Goal: Information Seeking & Learning: Find specific fact

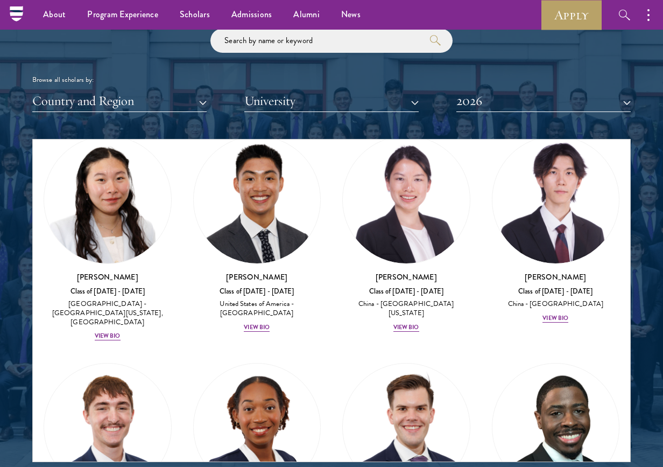
scroll to position [1204, 0]
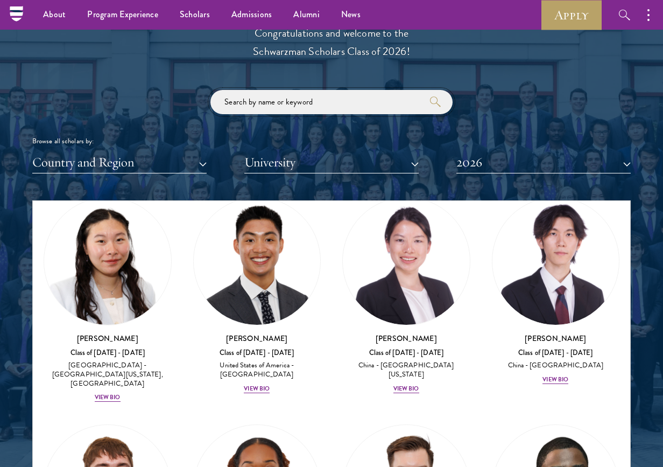
click at [325, 101] on input "search" at bounding box center [332, 102] width 242 height 24
click button "submit" at bounding box center [0, 0] width 0 height 0
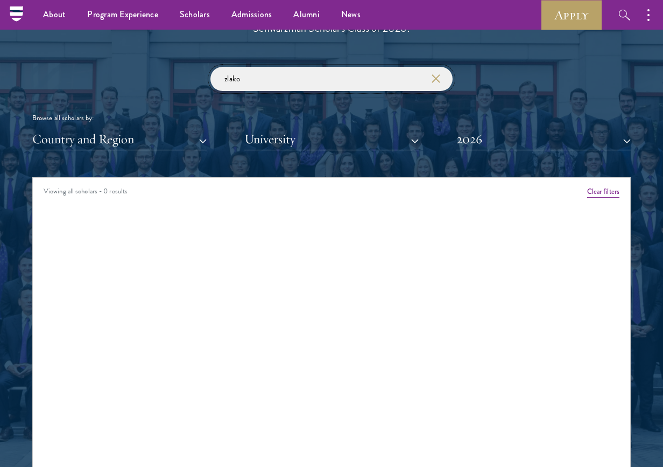
scroll to position [1137, 0]
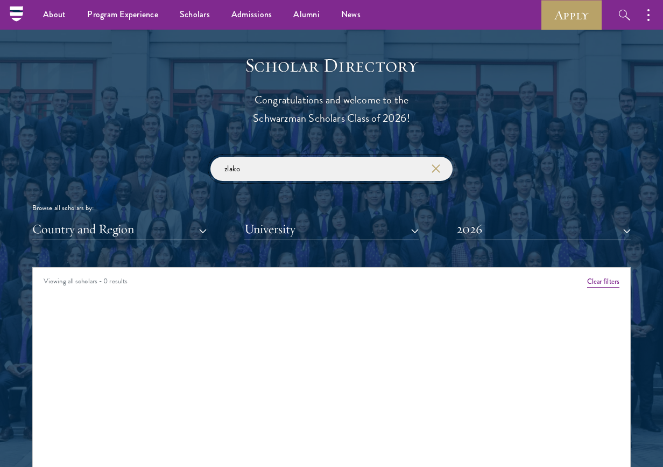
click at [295, 168] on input "zlako" at bounding box center [332, 169] width 242 height 24
type input "zlako-[PERSON_NAME]"
click button "submit" at bounding box center [0, 0] width 0 height 0
click at [441, 169] on input "zlako-[PERSON_NAME]" at bounding box center [332, 169] width 242 height 24
click at [208, 230] on div "Country and Region All Countries and Regions [GEOGRAPHIC_DATA] [GEOGRAPHIC_DATA…" at bounding box center [331, 229] width 599 height 22
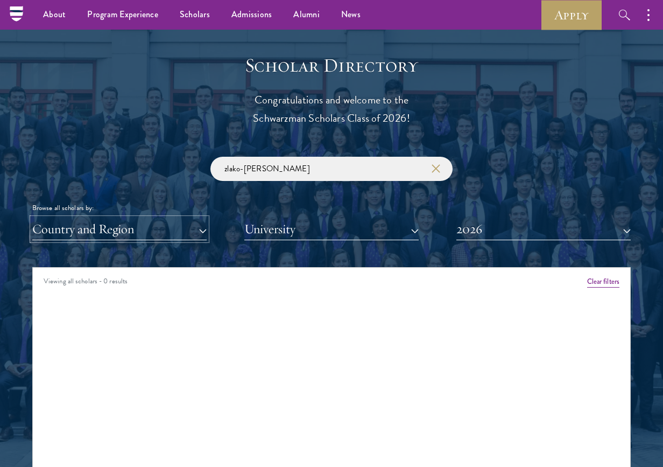
click at [201, 230] on button "Country and Region" at bounding box center [119, 229] width 174 height 22
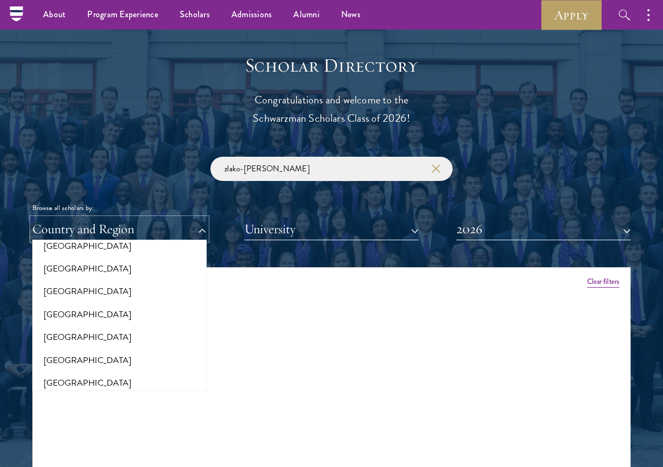
scroll to position [234, 0]
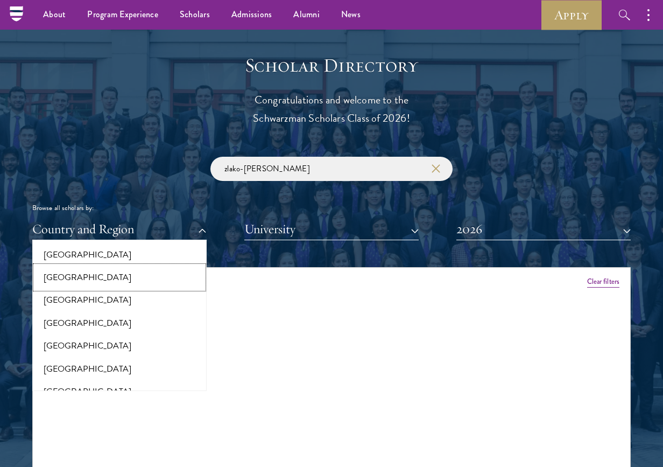
click at [156, 284] on button "[GEOGRAPHIC_DATA]" at bounding box center [120, 277] width 168 height 23
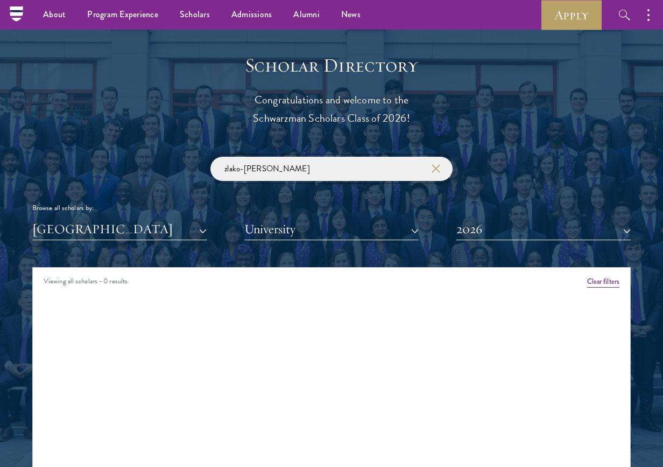
click at [376, 173] on input "zlako-[PERSON_NAME]" at bounding box center [332, 169] width 242 height 24
click at [438, 170] on use "button" at bounding box center [435, 168] width 15 height 15
click at [437, 166] on use "submit" at bounding box center [435, 168] width 11 height 11
click at [340, 325] on div "Viewing all scholars - 0 results Clear filters Amber Class of [DATE] - [DATE] […" at bounding box center [331, 428] width 599 height 323
click at [172, 279] on div "Viewing all scholars - 0 results" at bounding box center [332, 283] width 598 height 30
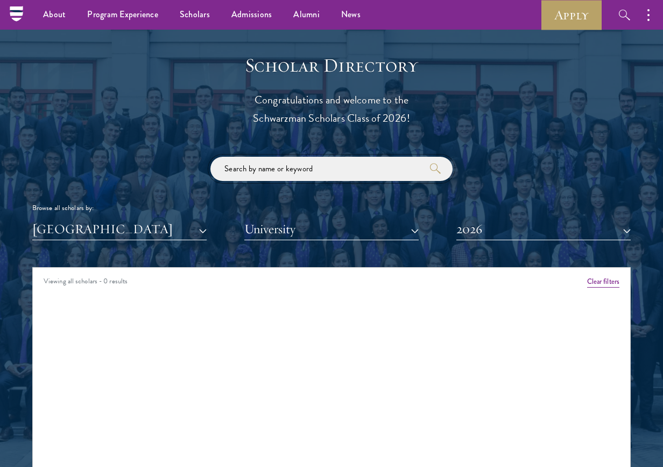
click at [247, 170] on input "search" at bounding box center [332, 169] width 242 height 24
type input "brown"
click at [498, 229] on button "2026" at bounding box center [544, 229] width 174 height 22
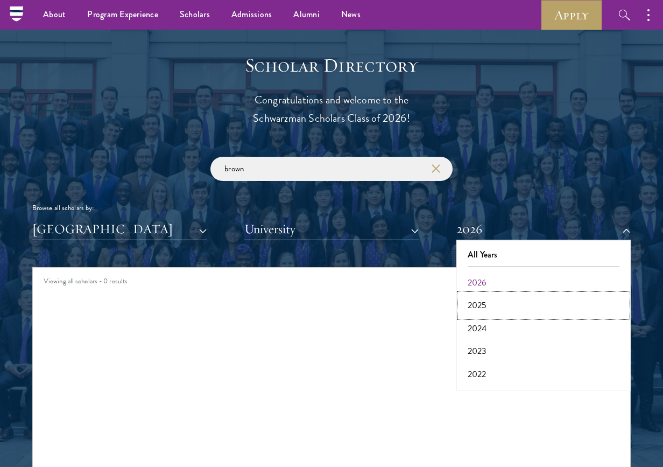
click at [487, 309] on button "2025" at bounding box center [544, 305] width 168 height 23
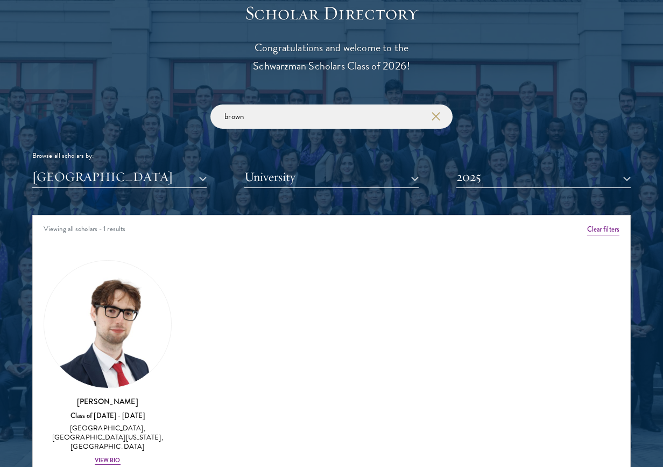
scroll to position [1203, 0]
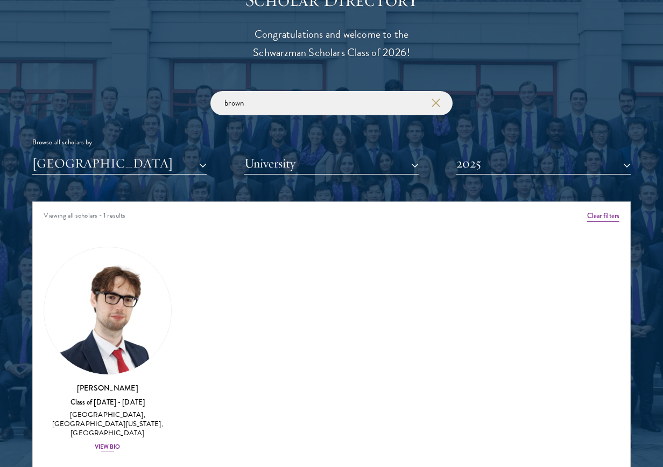
drag, startPoint x: 201, startPoint y: 381, endPoint x: 75, endPoint y: 381, distance: 126.0
click at [75, 381] on div "Amber Class of [DATE] - [DATE] [GEOGRAPHIC_DATA] - [GEOGRAPHIC_DATA] View Bio C…" at bounding box center [332, 353] width 598 height 242
